Goal: Find specific page/section: Find specific page/section

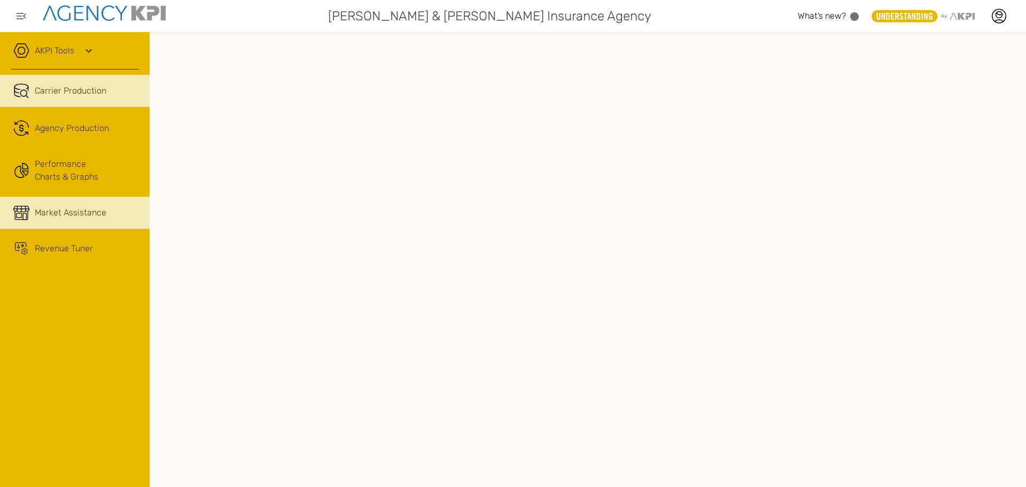
click at [42, 213] on span "Market Assistance" at bounding box center [71, 212] width 72 height 13
